Goal: Transaction & Acquisition: Purchase product/service

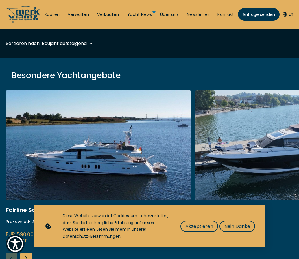
scroll to position [173, 0]
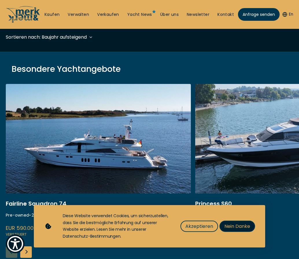
click at [243, 225] on span "Nein Danke" at bounding box center [237, 226] width 26 height 7
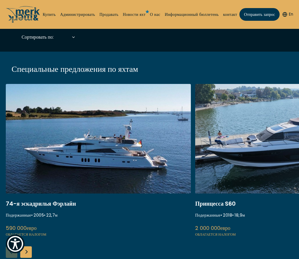
click at [191, 42] on div "Сортировать по: Год постройки по возрастанию Цена по убыванию Цена по возрастан…" at bounding box center [149, 39] width 287 height 13
click at [46, 16] on font "Купить" at bounding box center [49, 15] width 13 height 6
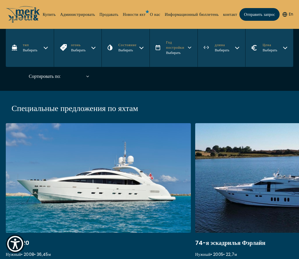
scroll to position [87, 0]
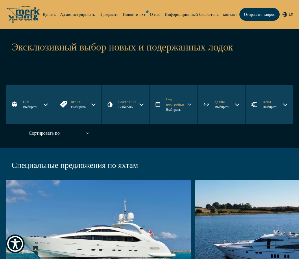
click at [44, 102] on icon "button" at bounding box center [45, 104] width 5 height 5
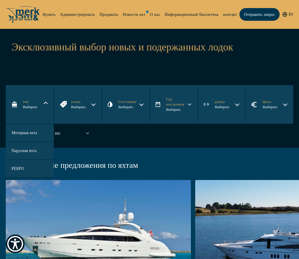
click at [32, 151] on font "Парусная яхта" at bounding box center [24, 151] width 25 height 6
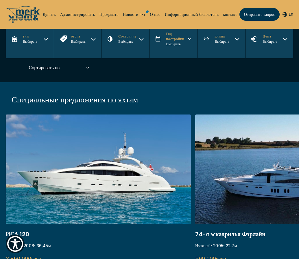
scroll to position [170, 0]
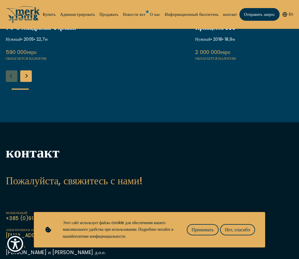
scroll to position [231, 0]
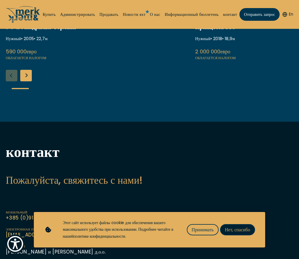
click at [232, 228] on font "Нет, спасибо" at bounding box center [237, 230] width 25 height 7
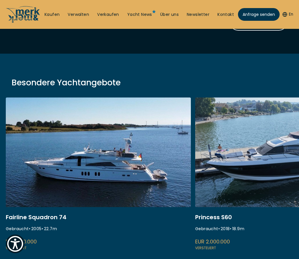
scroll to position [0, 0]
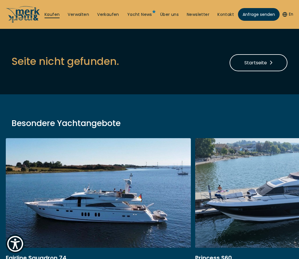
click at [51, 15] on link "Kaufen" at bounding box center [51, 15] width 15 height 6
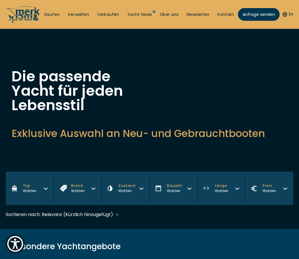
click at [49, 186] on button "Typ Wählen" at bounding box center [30, 188] width 48 height 33
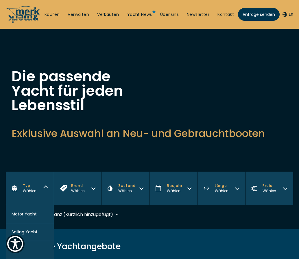
click at [37, 231] on span "Sailing Yacht" at bounding box center [25, 232] width 26 height 6
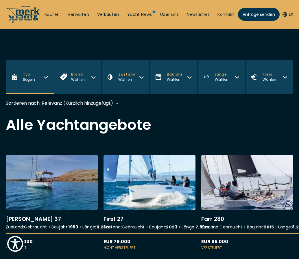
scroll to position [58, 0]
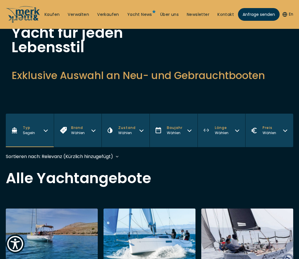
click at [265, 131] on div "Wählen" at bounding box center [269, 133] width 14 height 5
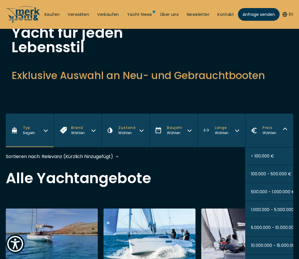
click at [265, 154] on span "< 100.000 €" at bounding box center [262, 156] width 23 height 6
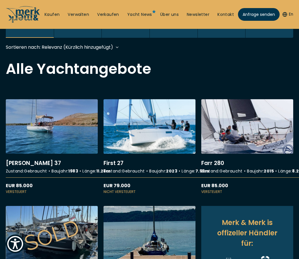
scroll to position [172, 0]
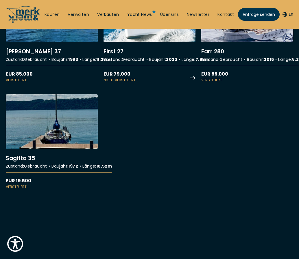
scroll to position [318, 0]
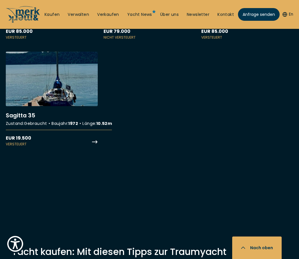
click at [73, 96] on link "More details about Sagitta 35" at bounding box center [52, 99] width 92 height 95
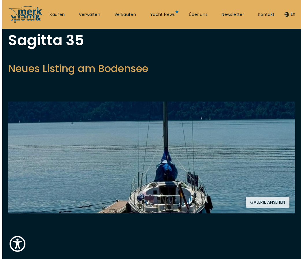
scroll to position [87, 0]
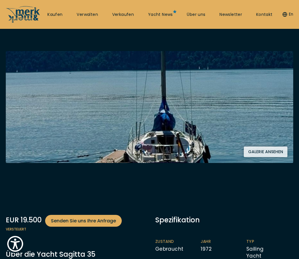
click at [100, 121] on img at bounding box center [149, 107] width 287 height 112
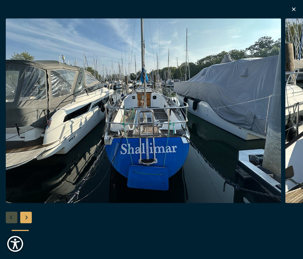
click at [27, 219] on div "Next slide" at bounding box center [26, 218] width 12 height 12
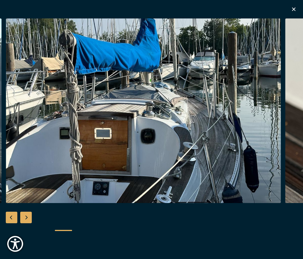
click at [27, 219] on div "Next slide" at bounding box center [26, 218] width 12 height 12
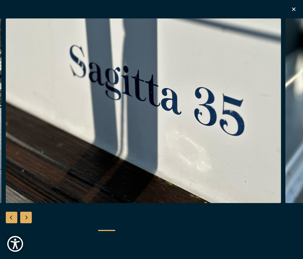
click at [27, 219] on div "Next slide" at bounding box center [26, 218] width 12 height 12
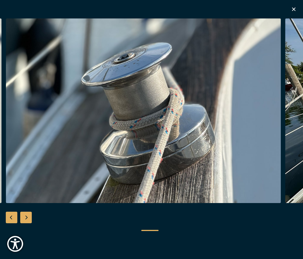
click at [27, 219] on div "Next slide" at bounding box center [26, 218] width 12 height 12
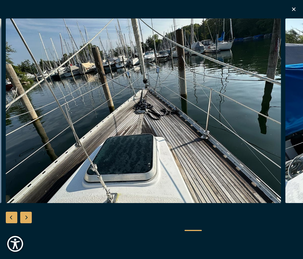
click at [27, 219] on div "Next slide" at bounding box center [26, 218] width 12 height 12
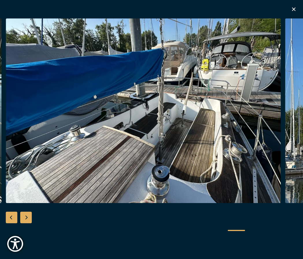
click at [27, 219] on div "Next slide" at bounding box center [26, 218] width 12 height 12
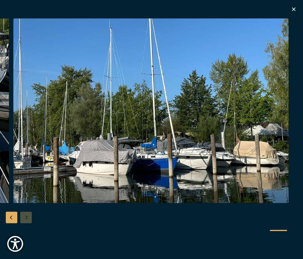
click at [27, 219] on div at bounding box center [151, 129] width 303 height 222
click at [13, 221] on div "Previous slide" at bounding box center [12, 218] width 12 height 12
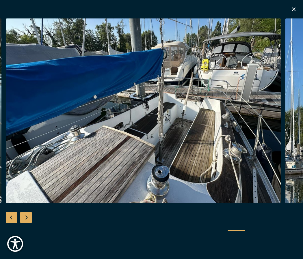
click at [13, 221] on div "Previous slide" at bounding box center [12, 218] width 12 height 12
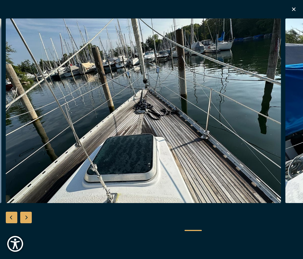
click at [13, 221] on div "Previous slide" at bounding box center [12, 218] width 12 height 12
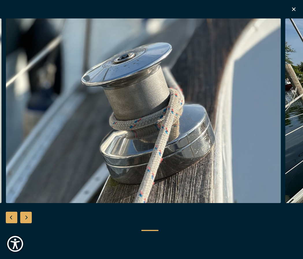
click at [13, 221] on div "Previous slide" at bounding box center [12, 218] width 12 height 12
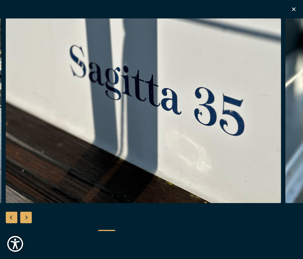
click at [13, 221] on div "Previous slide" at bounding box center [12, 218] width 12 height 12
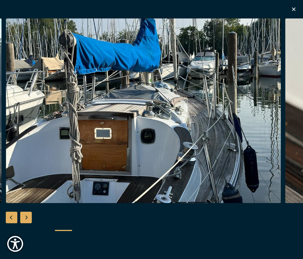
click at [13, 220] on div "Previous slide" at bounding box center [12, 218] width 12 height 12
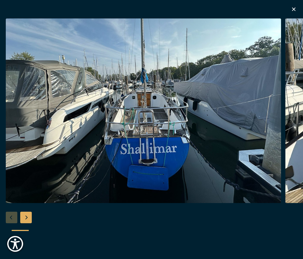
click at [24, 217] on div "Next slide" at bounding box center [26, 218] width 12 height 12
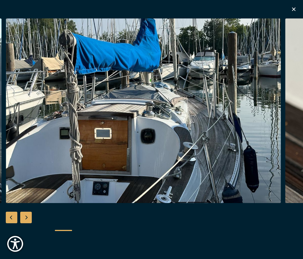
click at [24, 217] on div "Next slide" at bounding box center [26, 218] width 12 height 12
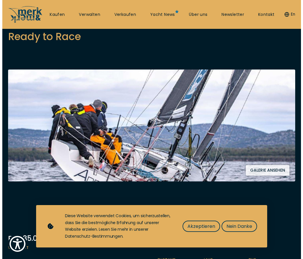
scroll to position [58, 0]
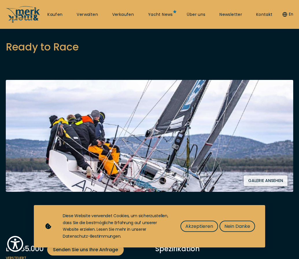
click at [268, 152] on img at bounding box center [149, 136] width 287 height 112
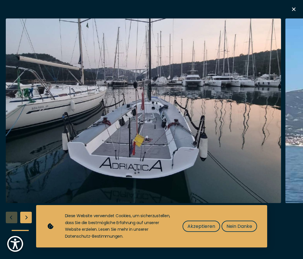
click at [268, 152] on img "button" at bounding box center [143, 110] width 275 height 185
click at [26, 219] on div "Next slide" at bounding box center [26, 218] width 12 height 12
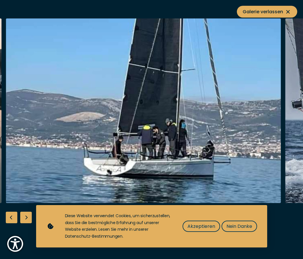
click at [26, 219] on div "Next slide" at bounding box center [26, 218] width 12 height 12
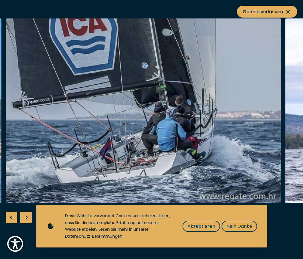
click at [26, 219] on div "Next slide" at bounding box center [26, 218] width 12 height 12
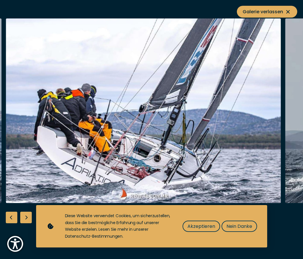
click at [26, 219] on div "Next slide" at bounding box center [26, 218] width 12 height 12
